Goal: Task Accomplishment & Management: Complete application form

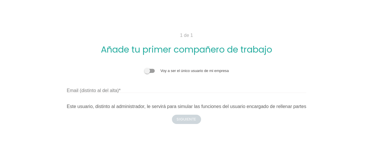
click at [119, 89] on label "Email (distinto al del alta)" at bounding box center [94, 90] width 54 height 7
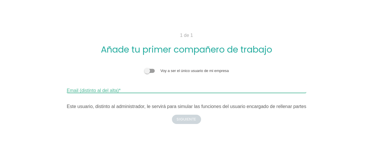
click at [119, 89] on input "Email (distinto al del alta)" at bounding box center [186, 88] width 239 height 9
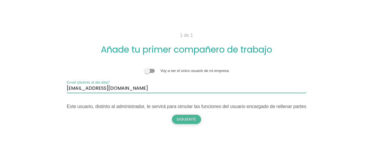
type input "janiellegb@gmail.com"
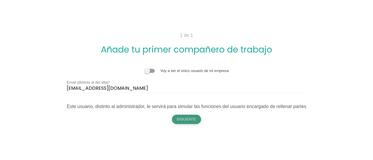
click at [191, 121] on button "Siguiente" at bounding box center [186, 119] width 29 height 9
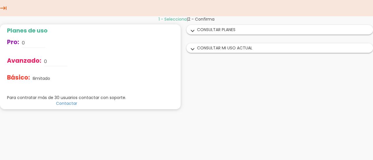
click at [209, 33] on div "expand_more CONSULTAR PLANES" at bounding box center [280, 29] width 186 height 9
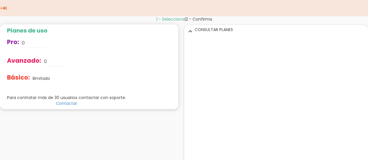
click at [209, 33] on div "expand_more CONSULTAR PLANES" at bounding box center [277, 29] width 184 height 9
